Goal: Information Seeking & Learning: Learn about a topic

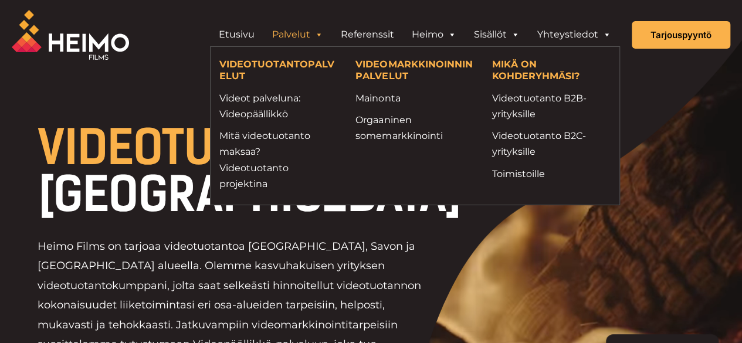
click at [314, 34] on link "Palvelut" at bounding box center [297, 34] width 69 height 23
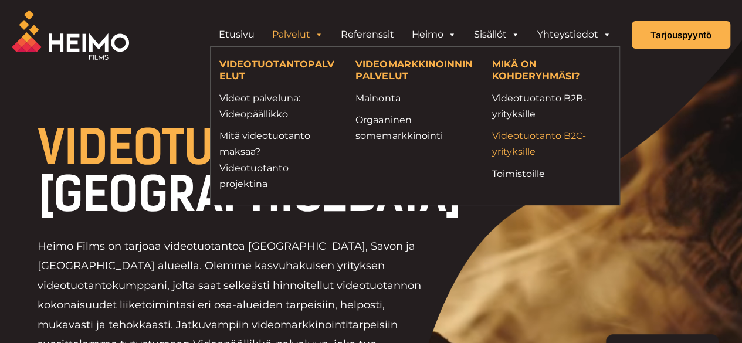
click at [525, 136] on link "Videotuotanto B2C-yrityksille" at bounding box center [551, 144] width 119 height 32
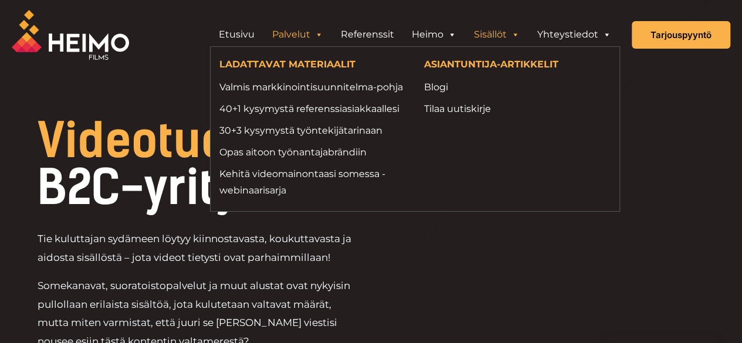
click at [506, 31] on link "Sisällöt" at bounding box center [496, 34] width 63 height 23
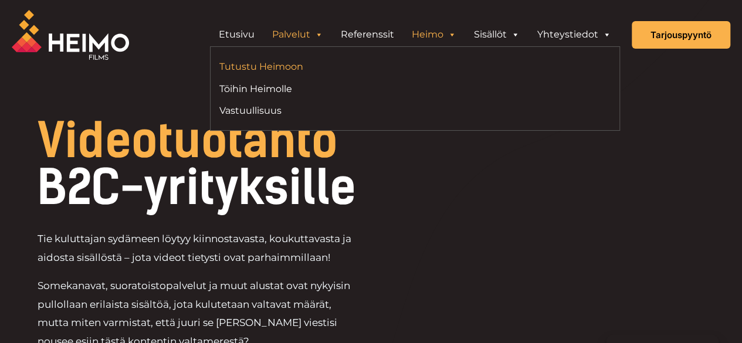
click at [302, 63] on link "Tutustu Heimoon" at bounding box center [312, 67] width 187 height 16
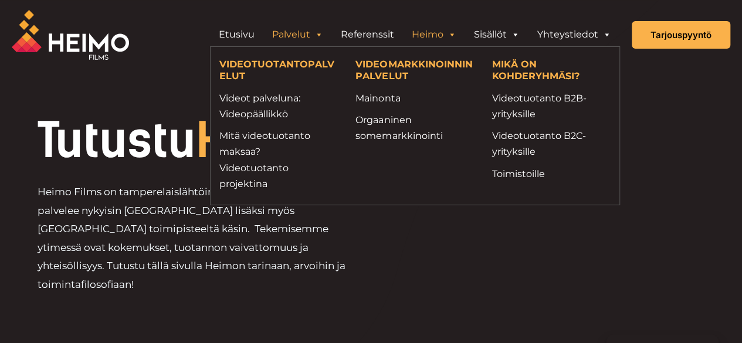
click at [312, 35] on link "Palvelut" at bounding box center [297, 34] width 69 height 23
click at [522, 99] on link "Videotuotanto B2B-yrityksille" at bounding box center [551, 106] width 119 height 32
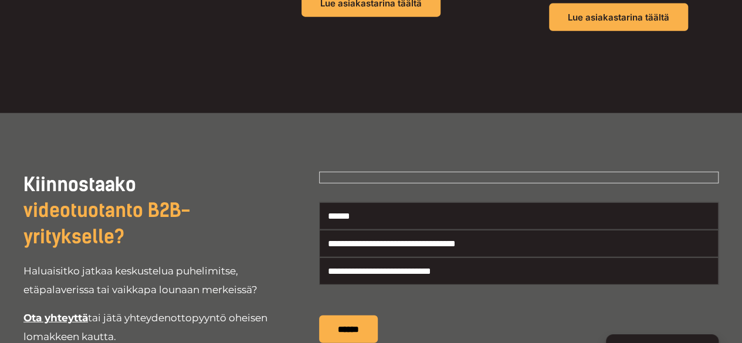
scroll to position [2755, 0]
